Goal: Find specific page/section: Find specific page/section

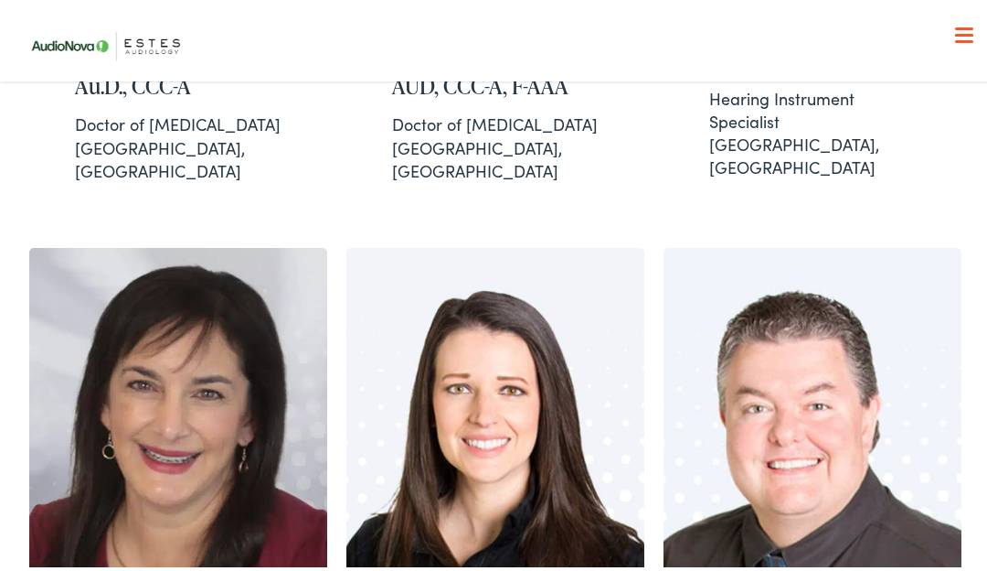
scroll to position [1080, 0]
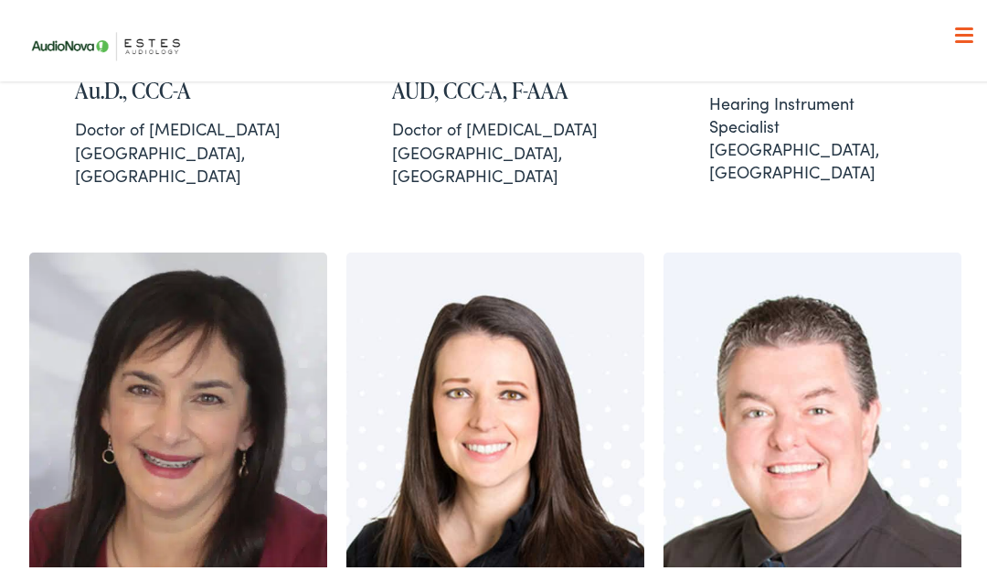
click at [315, 375] on img at bounding box center [178, 457] width 298 height 417
